Goal: Task Accomplishment & Management: Use online tool/utility

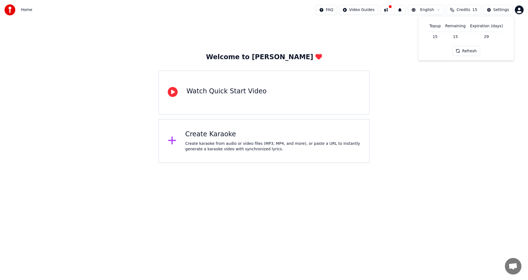
click at [461, 51] on button "Refresh" at bounding box center [466, 51] width 28 height 10
click at [191, 92] on div "Watch Quick Start Video" at bounding box center [226, 91] width 80 height 9
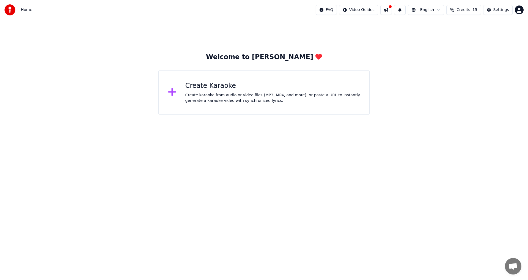
click at [196, 97] on div "Create karaoke from audio or video files (MP3, MP4, and more), or paste a URL t…" at bounding box center [272, 97] width 175 height 11
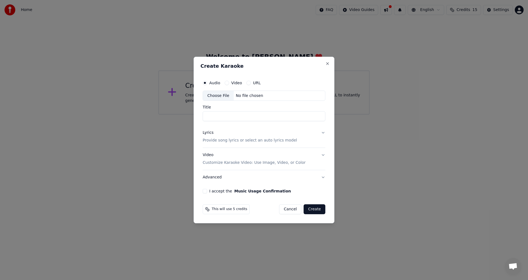
click at [249, 82] on button "URL" at bounding box center [248, 83] width 4 height 4
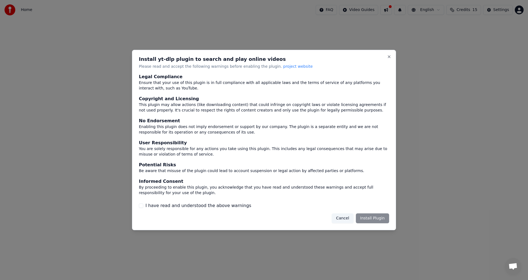
click at [141, 208] on button "I have read and understood the above warnings" at bounding box center [141, 205] width 4 height 4
click at [367, 219] on button "Install Plugin" at bounding box center [372, 218] width 33 height 10
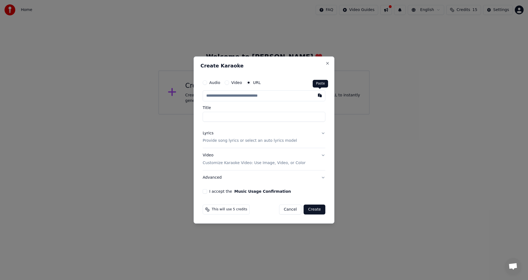
click at [322, 98] on button "button" at bounding box center [319, 95] width 11 height 10
type input "**********"
click at [324, 133] on button "Lyrics Provide song lyrics or select an auto lyrics model" at bounding box center [264, 137] width 123 height 22
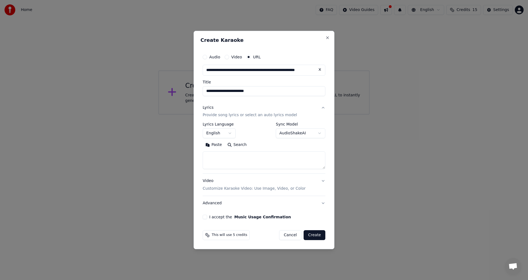
click at [240, 145] on button "Search" at bounding box center [237, 145] width 25 height 9
type textarea "**********"
click at [289, 190] on p "Customize Karaoke Video: Use Image, Video, or Color" at bounding box center [254, 189] width 103 height 6
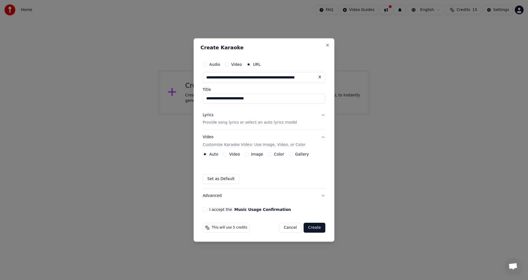
click at [224, 154] on button "Video" at bounding box center [225, 154] width 4 height 4
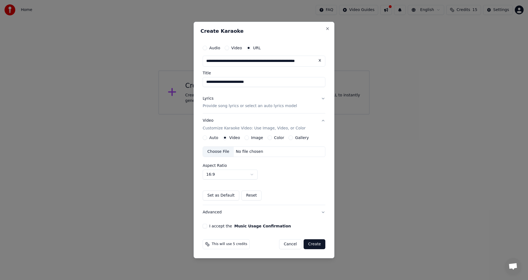
click at [243, 151] on div "No file chosen" at bounding box center [250, 152] width 32 height 6
click at [206, 136] on button "Auto" at bounding box center [205, 137] width 4 height 4
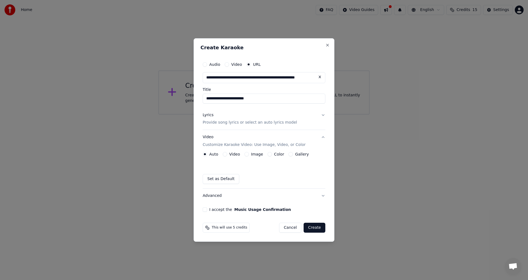
click at [323, 196] on button "Advanced" at bounding box center [264, 195] width 123 height 14
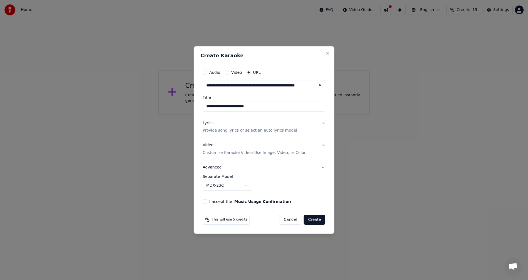
click at [244, 114] on body "**********" at bounding box center [264, 57] width 528 height 114
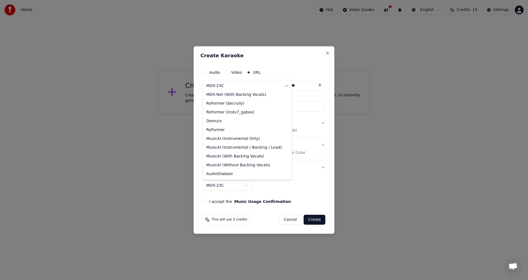
click at [244, 114] on body "**********" at bounding box center [264, 57] width 528 height 114
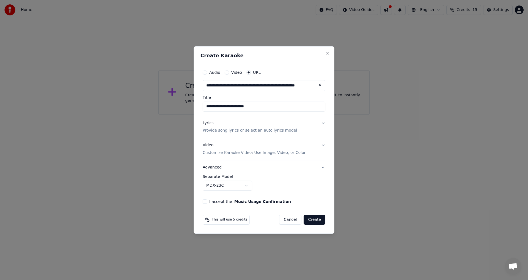
click at [204, 202] on button "I accept the Music Usage Confirmation" at bounding box center [205, 201] width 4 height 4
click at [317, 220] on button "Create" at bounding box center [315, 220] width 22 height 10
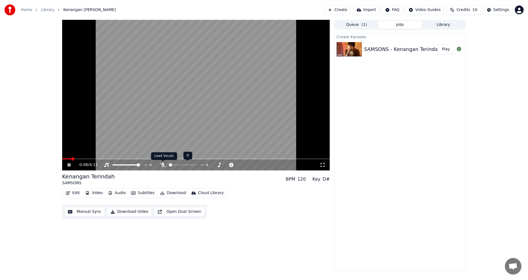
click at [162, 164] on icon at bounding box center [163, 165] width 6 height 4
click at [172, 166] on span at bounding box center [173, 164] width 3 height 3
click at [175, 164] on span at bounding box center [173, 164] width 3 height 3
click at [211, 164] on span at bounding box center [207, 164] width 28 height 1
click at [217, 164] on span at bounding box center [207, 164] width 28 height 1
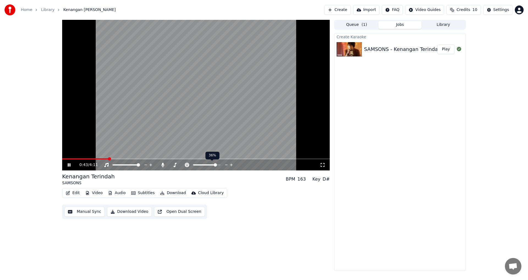
click at [209, 164] on span at bounding box center [205, 164] width 24 height 1
click at [202, 164] on span at bounding box center [197, 164] width 9 height 1
click at [230, 164] on icon at bounding box center [231, 165] width 5 height 6
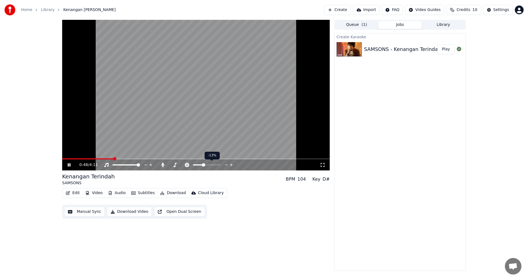
click at [230, 164] on icon at bounding box center [231, 165] width 5 height 6
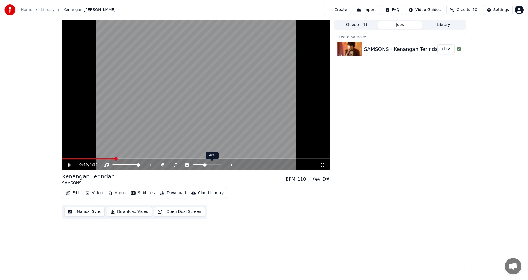
click at [230, 164] on icon at bounding box center [231, 165] width 5 height 6
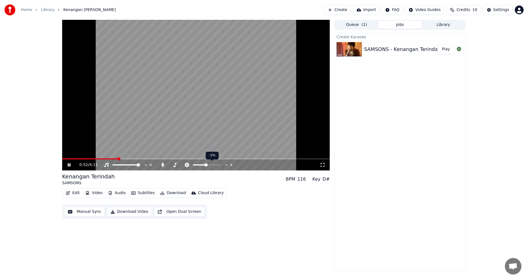
click at [230, 164] on icon at bounding box center [231, 165] width 5 height 6
click at [180, 165] on span at bounding box center [183, 164] width 28 height 1
click at [187, 164] on span at bounding box center [183, 164] width 28 height 1
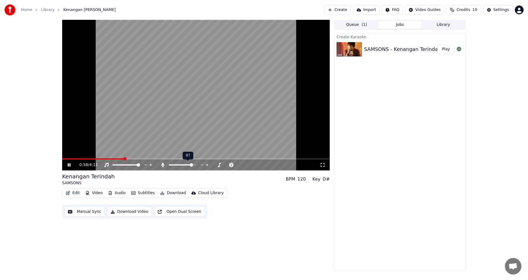
click at [193, 164] on span at bounding box center [183, 164] width 28 height 1
click at [183, 164] on span at bounding box center [181, 164] width 24 height 1
click at [178, 164] on span at bounding box center [174, 164] width 10 height 1
click at [175, 164] on span at bounding box center [174, 164] width 10 height 1
click at [174, 165] on span at bounding box center [172, 164] width 6 height 1
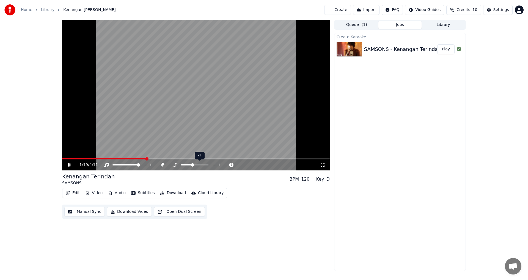
click at [192, 165] on span at bounding box center [187, 164] width 12 height 1
click at [219, 166] on icon at bounding box center [219, 165] width 5 height 6
click at [172, 164] on span at bounding box center [171, 164] width 5 height 1
click at [206, 165] on icon at bounding box center [207, 165] width 5 height 6
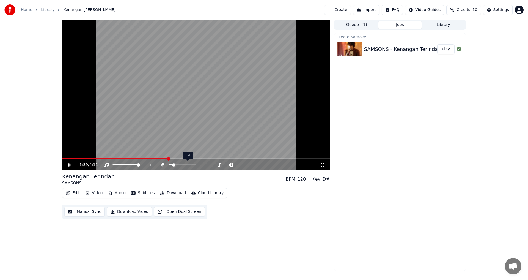
click at [206, 165] on icon at bounding box center [207, 164] width 3 height 3
click at [207, 165] on icon at bounding box center [207, 165] width 5 height 6
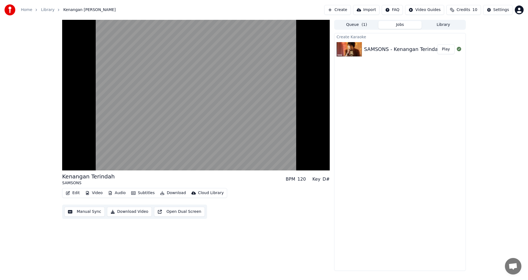
click at [144, 193] on button "Subtitles" at bounding box center [143, 193] width 28 height 8
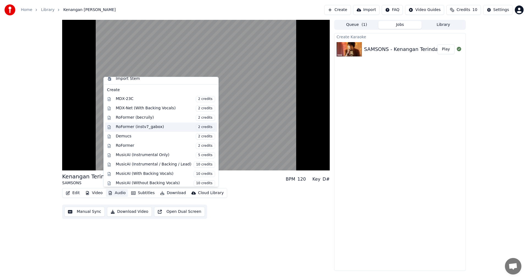
scroll to position [56, 0]
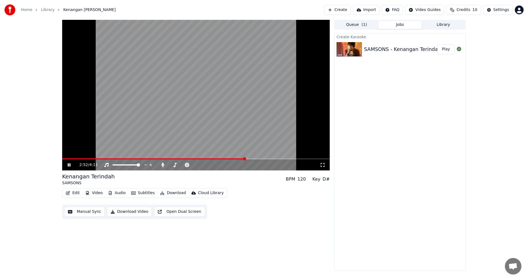
click at [231, 205] on div "Edit Video Audio Subtitles Download Cloud Library Manual Sync Download Video Op…" at bounding box center [196, 203] width 268 height 31
click at [172, 164] on div at bounding box center [188, 165] width 44 height 6
click at [172, 165] on span at bounding box center [170, 164] width 3 height 1
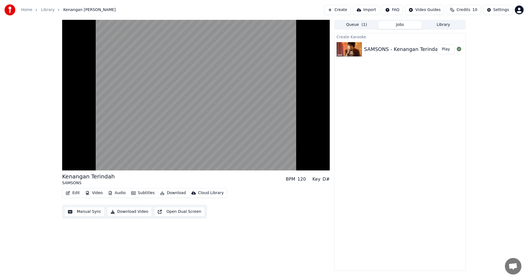
click at [115, 211] on button "Download Video" at bounding box center [129, 212] width 45 height 10
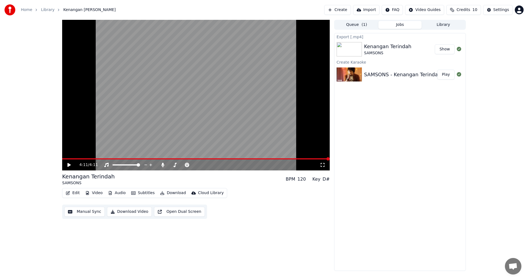
click at [444, 50] on button "Show" at bounding box center [445, 49] width 20 height 10
click at [463, 8] on span "Credits" at bounding box center [463, 10] width 13 height 6
click at [466, 53] on button "Refresh" at bounding box center [466, 51] width 28 height 10
click at [495, 12] on button "Settings" at bounding box center [497, 10] width 29 height 10
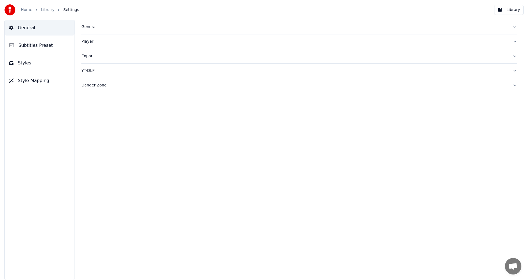
click at [29, 66] on span "Styles" at bounding box center [24, 63] width 13 height 7
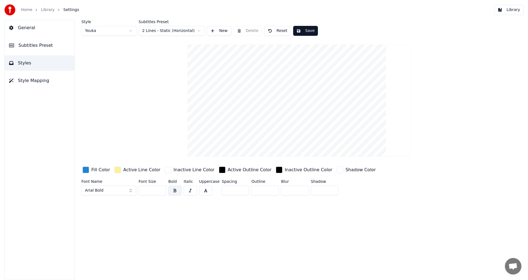
click at [198, 30] on html "Home Library Settings Library General Subtitles Preset Styles Style Mapping Sty…" at bounding box center [264, 140] width 528 height 280
click at [127, 32] on html "Home Library Settings Library General Subtitles Preset Styles Style Mapping Sty…" at bounding box center [264, 140] width 528 height 280
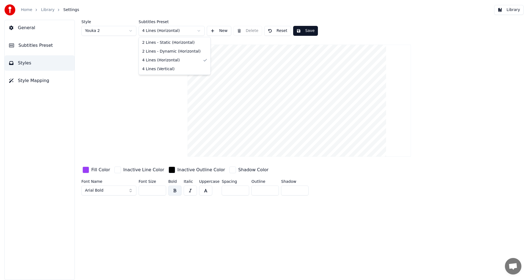
click at [164, 32] on html "Home Library Settings Library General Subtitles Preset Styles Style Mapping Sty…" at bounding box center [264, 140] width 528 height 280
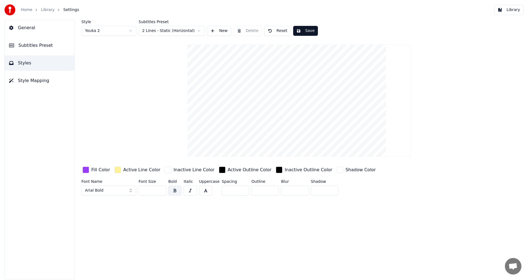
click at [30, 77] on span "Style Mapping" at bounding box center [33, 80] width 31 height 7
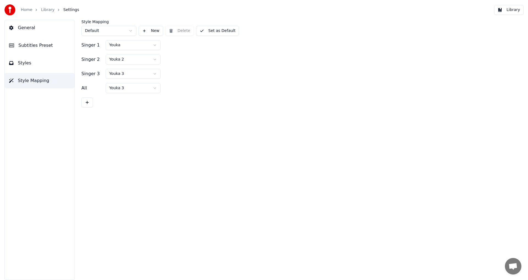
click at [23, 12] on link "Home" at bounding box center [26, 10] width 11 height 6
